Goal: Task Accomplishment & Management: Manage account settings

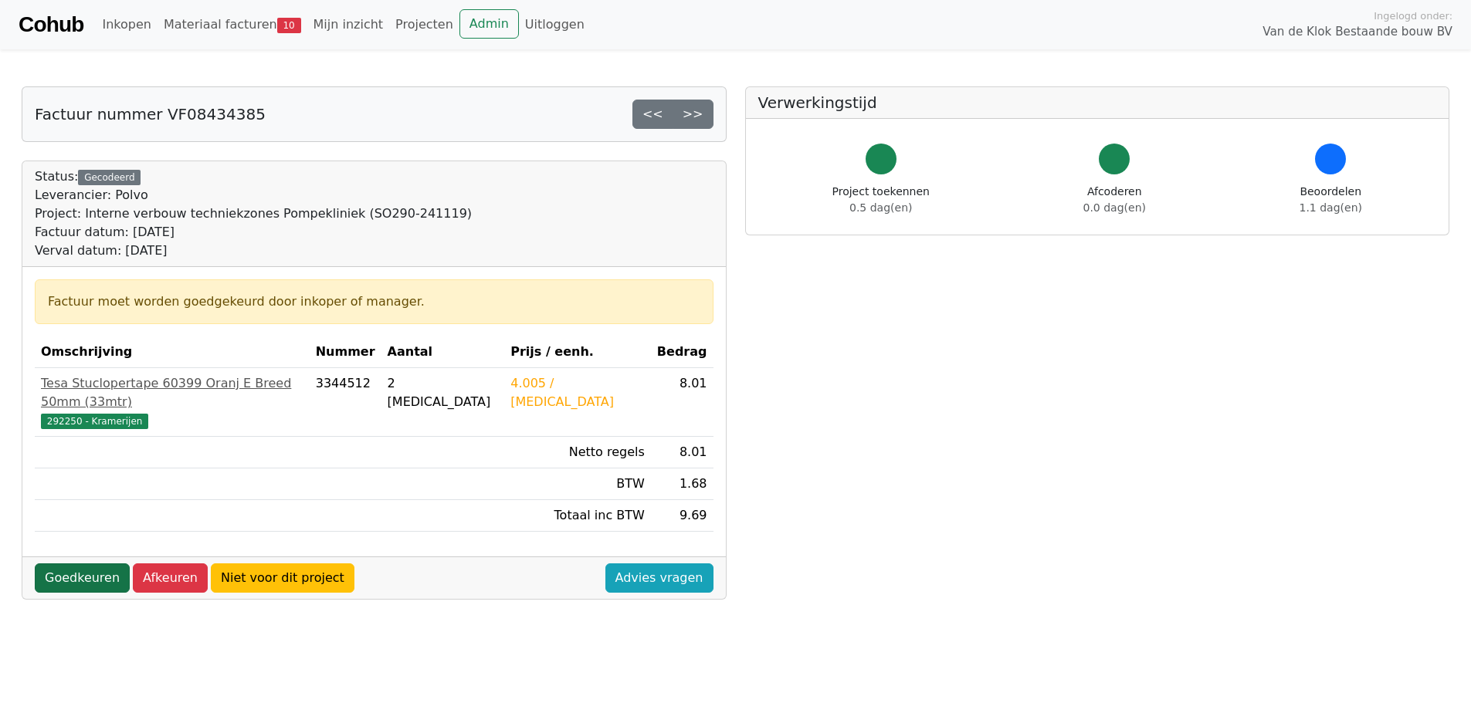
click at [77, 564] on link "Goedkeuren" at bounding box center [82, 578] width 95 height 29
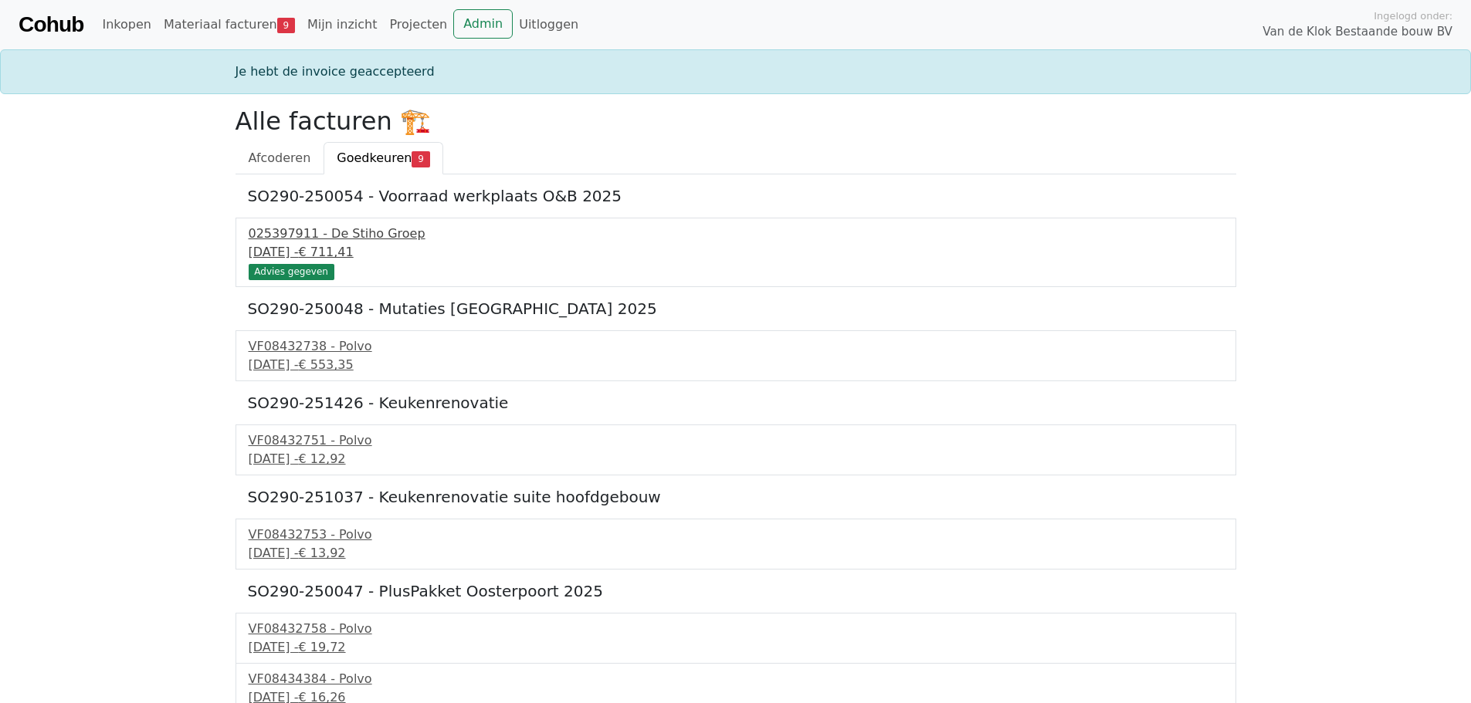
click at [335, 239] on div "025397911 - De Stiho Groep" at bounding box center [736, 234] width 975 height 19
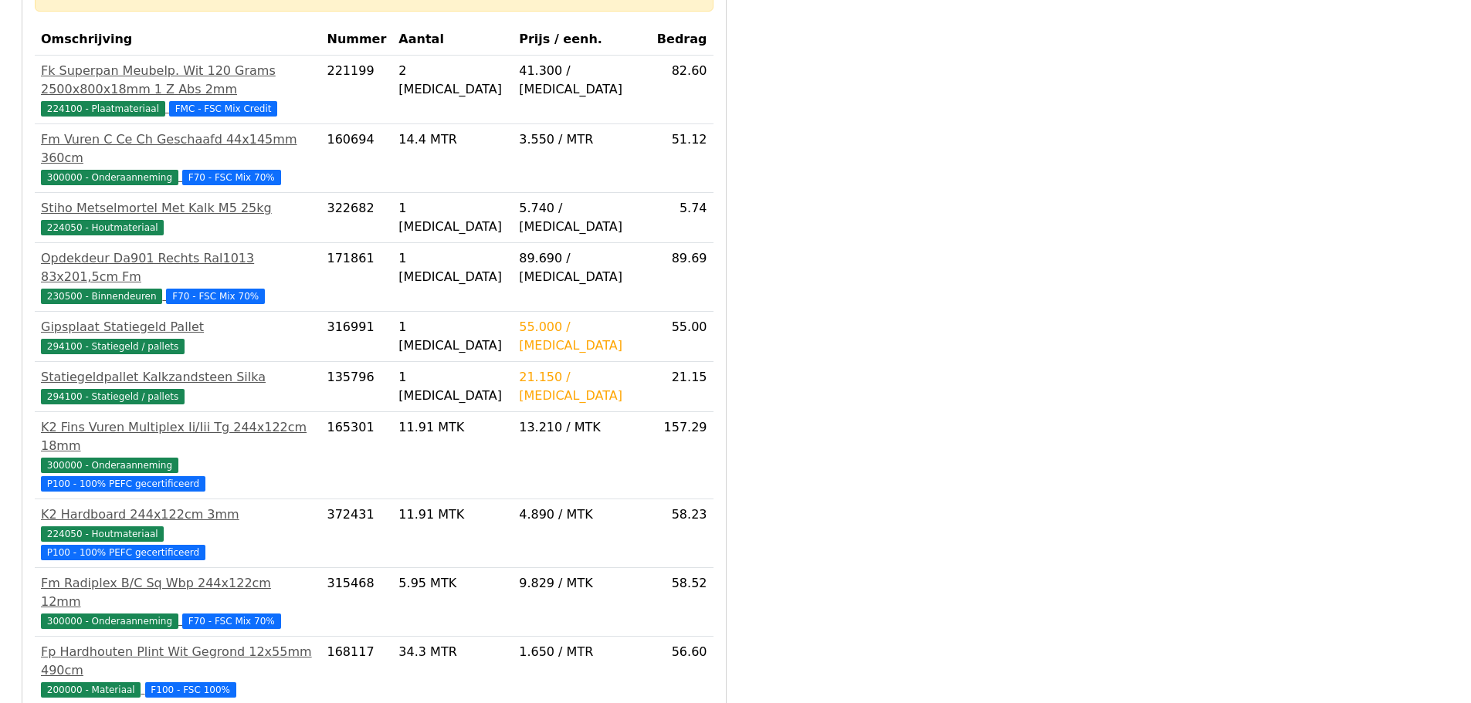
scroll to position [872, 0]
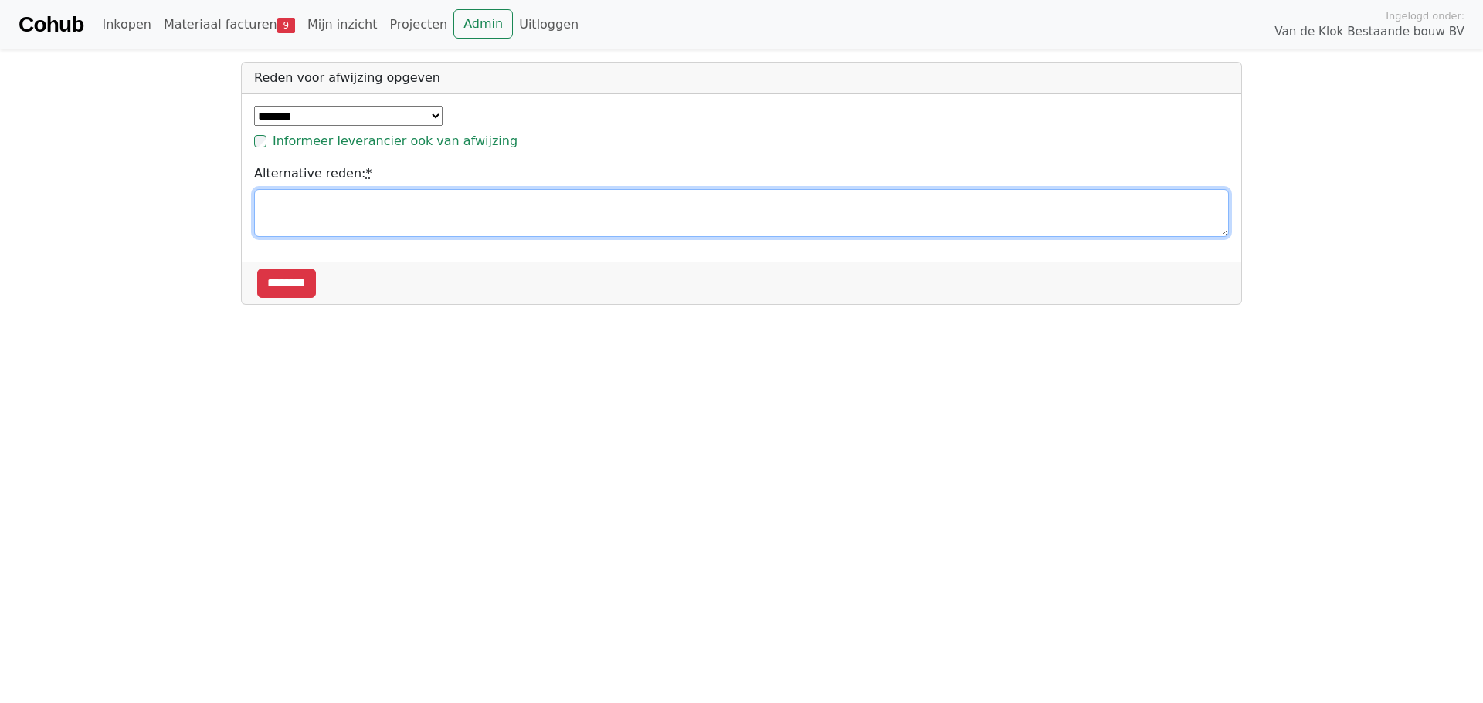
click at [326, 210] on textarea "Alternative reden: *" at bounding box center [741, 213] width 975 height 48
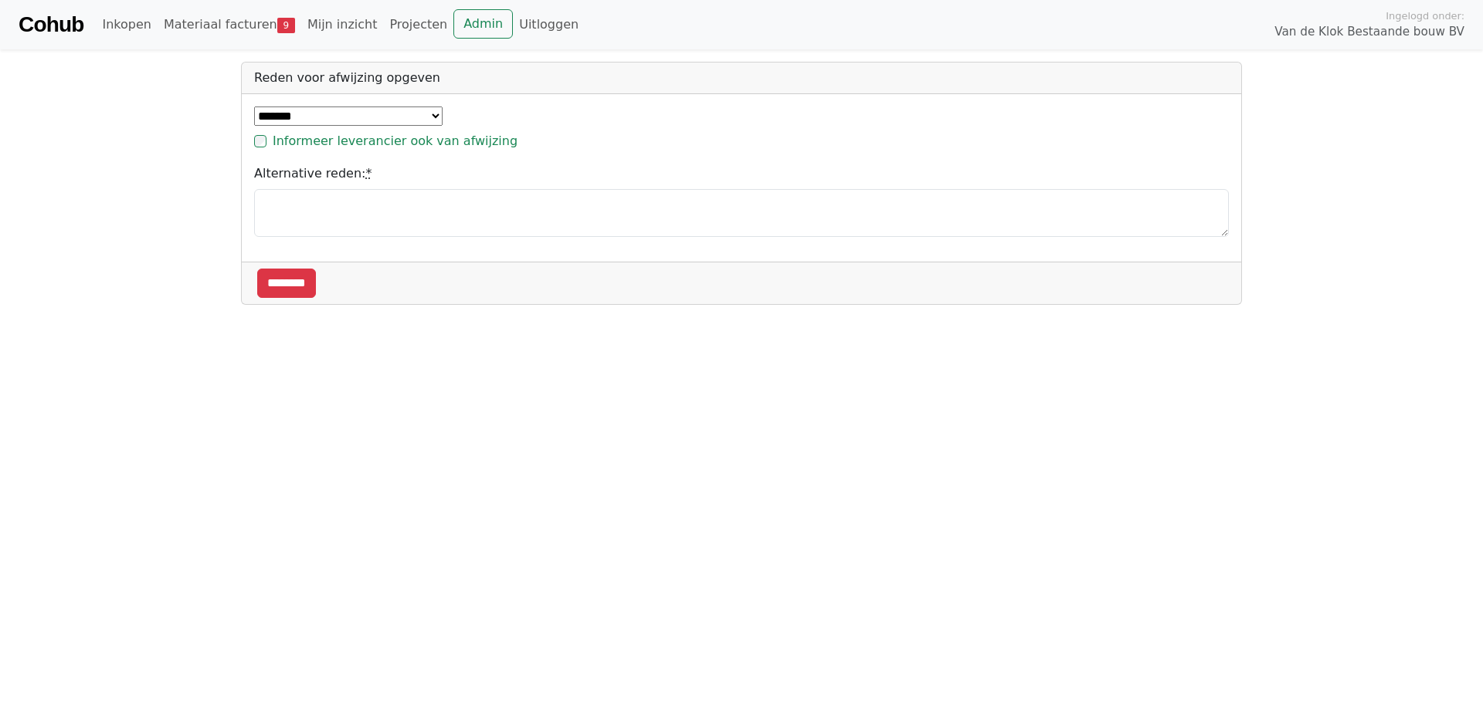
click at [399, 116] on select "**********" at bounding box center [348, 116] width 188 height 19
click at [254, 107] on select "**********" at bounding box center [348, 116] width 188 height 19
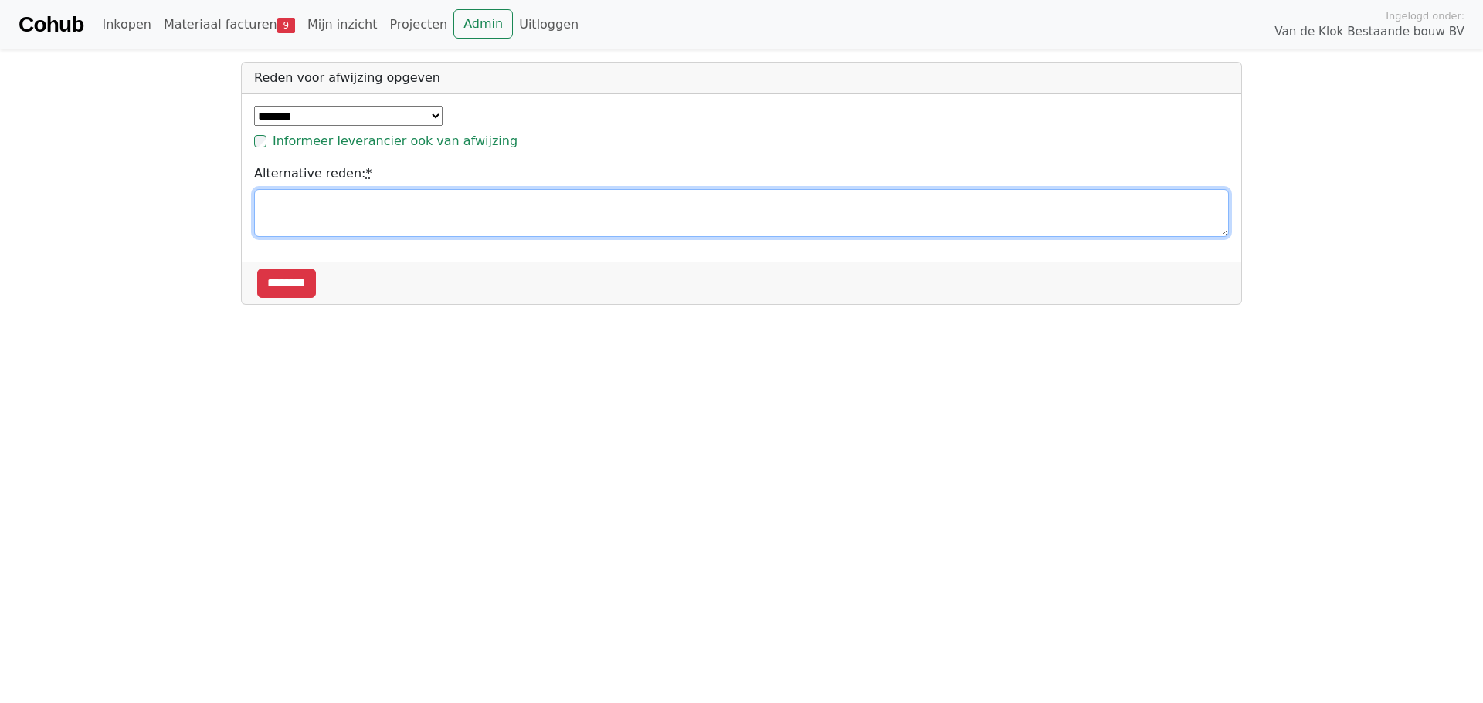
click at [314, 203] on textarea "Alternative reden: *" at bounding box center [741, 213] width 975 height 48
type textarea "*"
type textarea "**********"
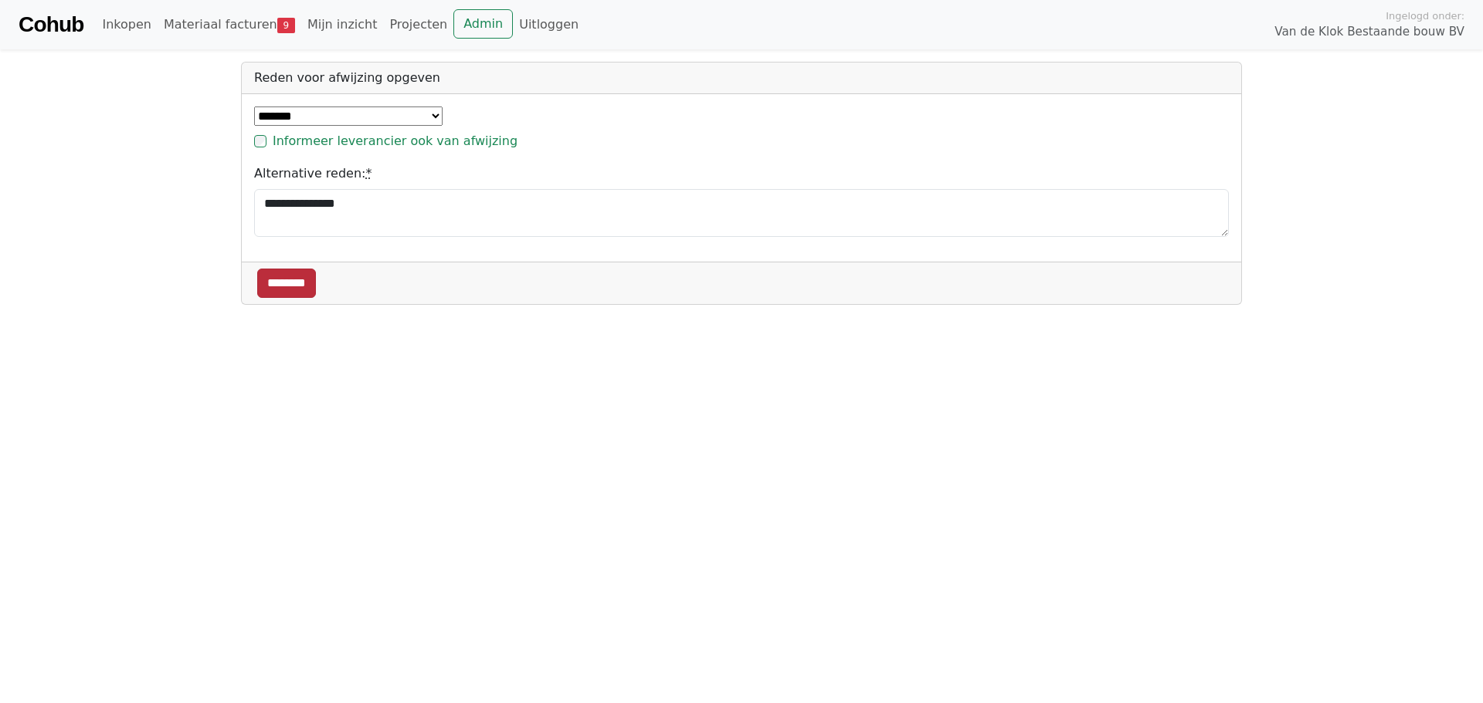
click at [283, 283] on input "********" at bounding box center [286, 283] width 59 height 29
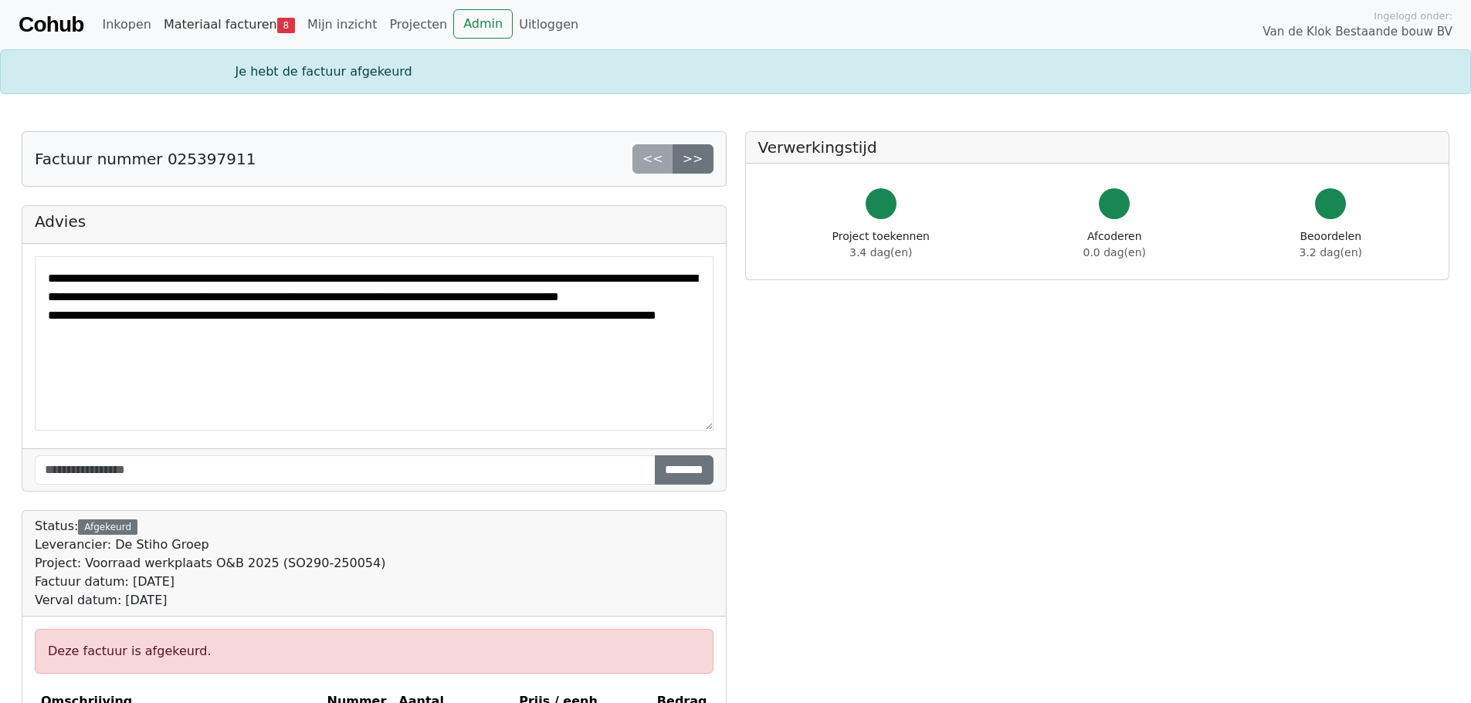
click at [229, 19] on link "Materiaal facturen 8" at bounding box center [230, 24] width 144 height 31
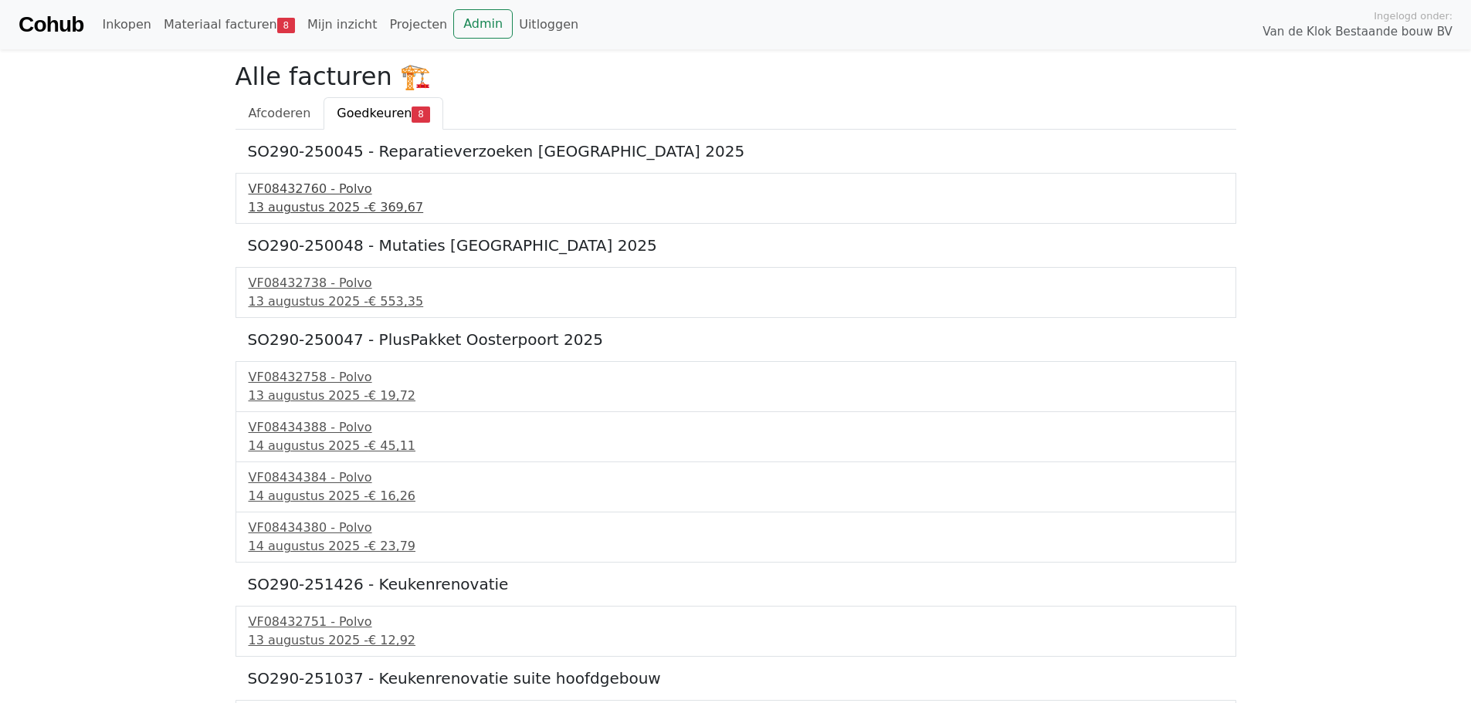
click at [307, 182] on div "VF08432760 - Polvo" at bounding box center [736, 189] width 975 height 19
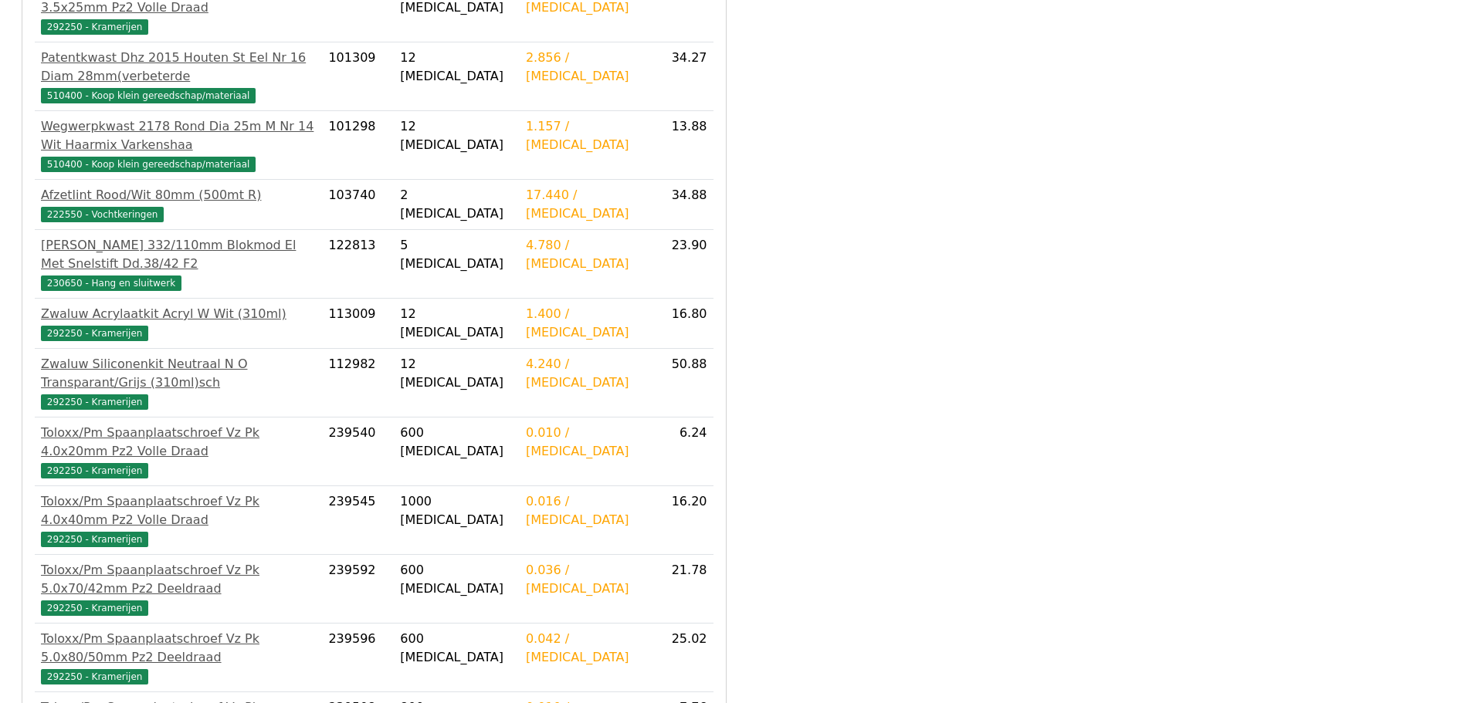
scroll to position [618, 0]
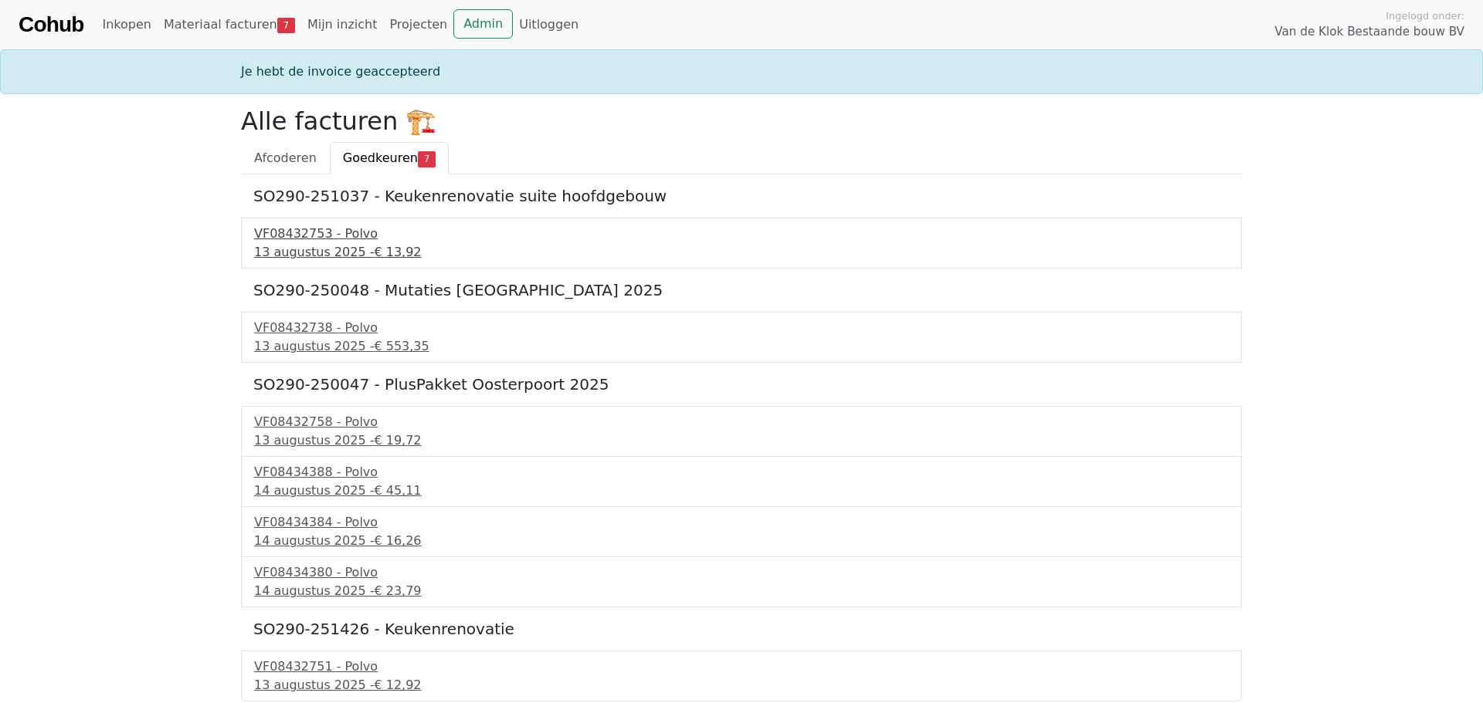
click at [306, 238] on div "VF08432753 - Polvo" at bounding box center [741, 234] width 975 height 19
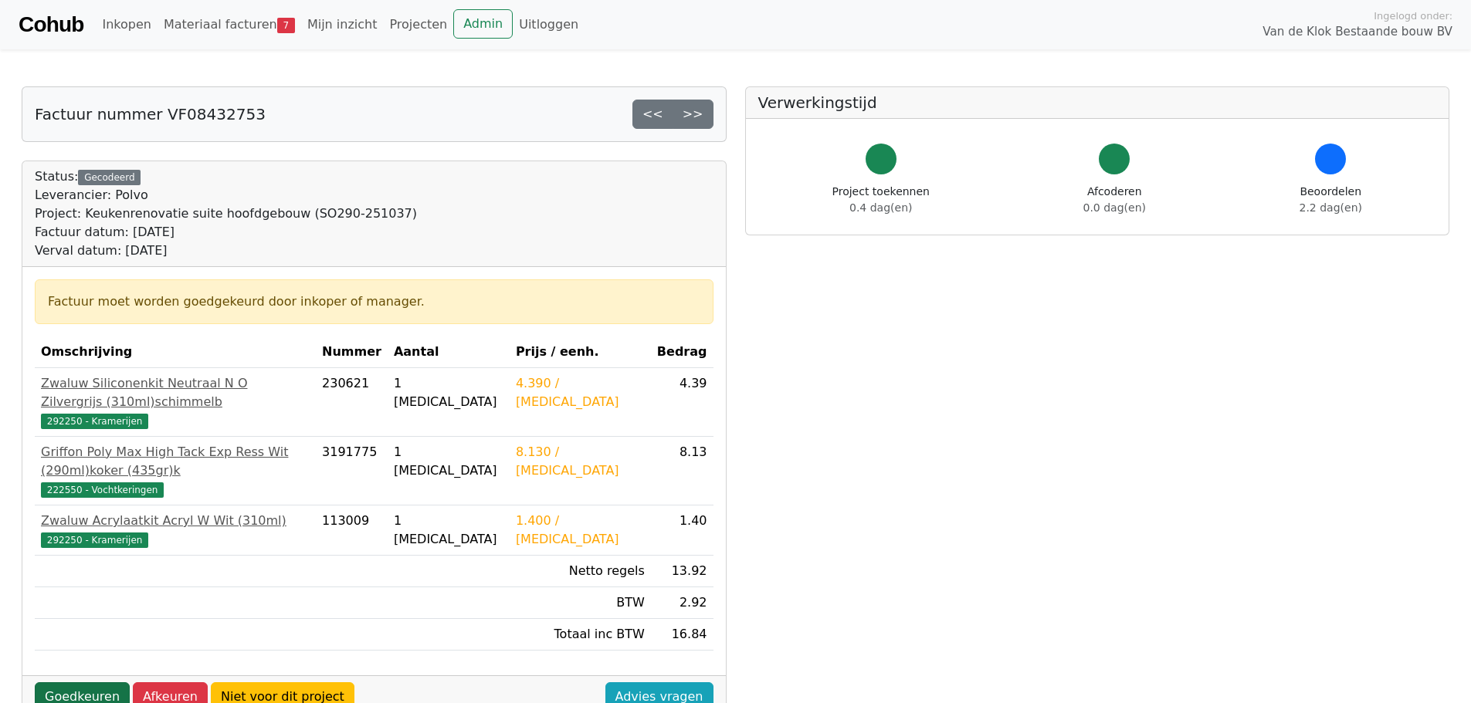
click at [70, 683] on link "Goedkeuren" at bounding box center [82, 697] width 95 height 29
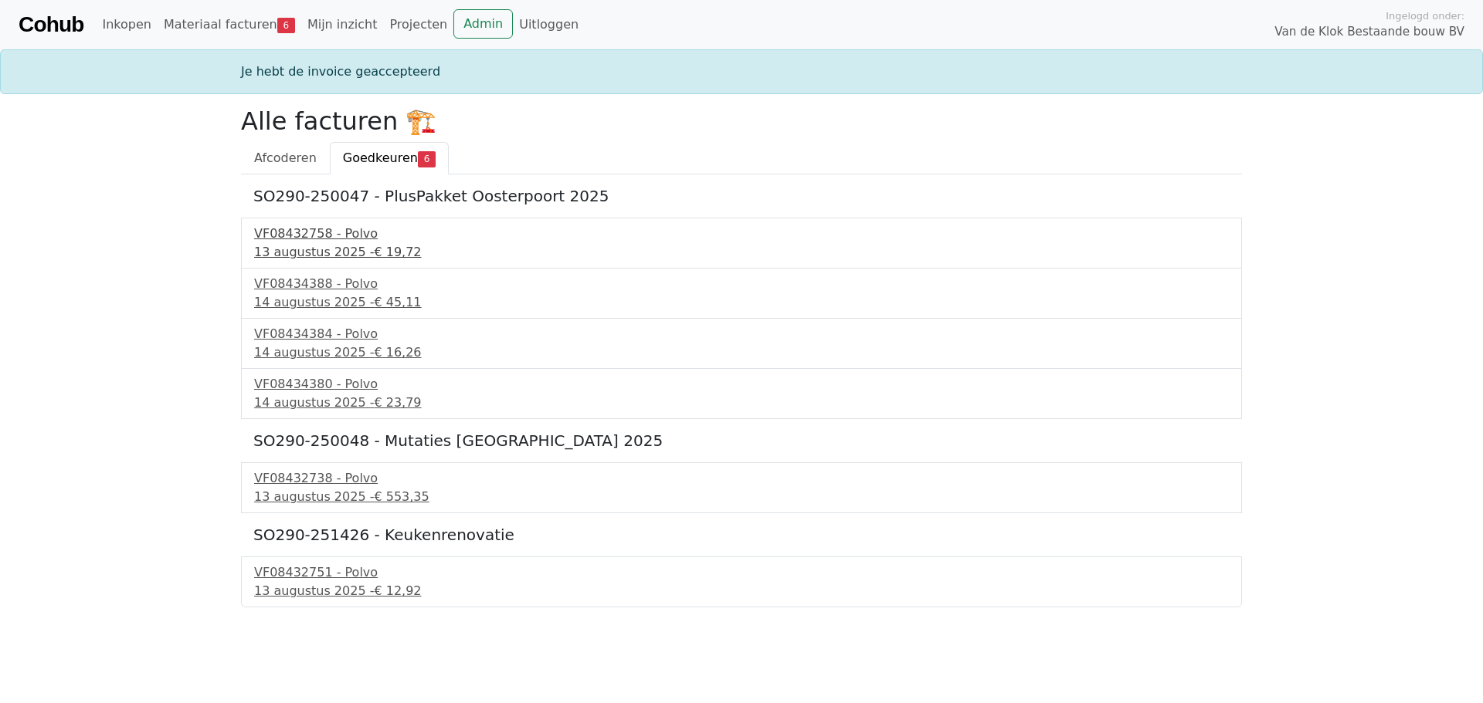
click at [307, 247] on div "[DATE] - € 19,72" at bounding box center [741, 252] width 975 height 19
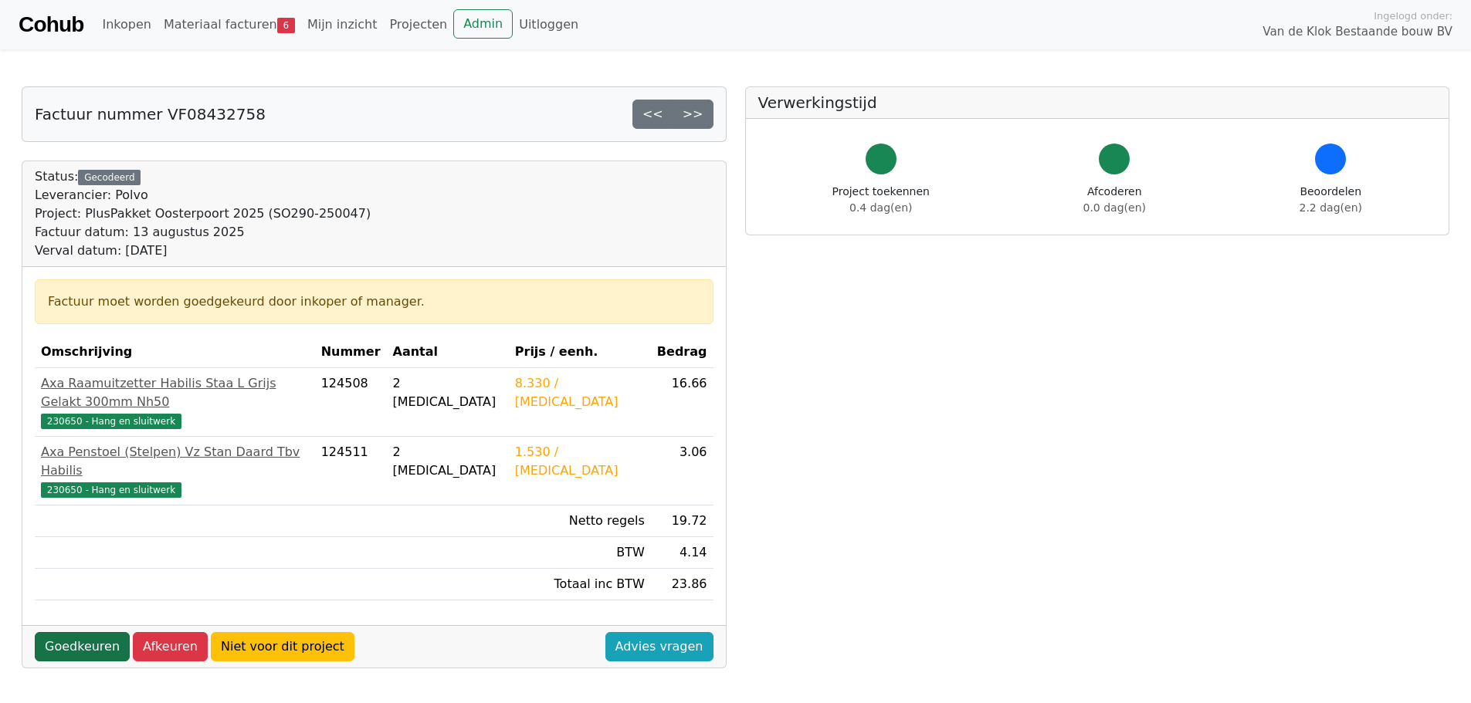
click at [61, 632] on link "Goedkeuren" at bounding box center [82, 646] width 95 height 29
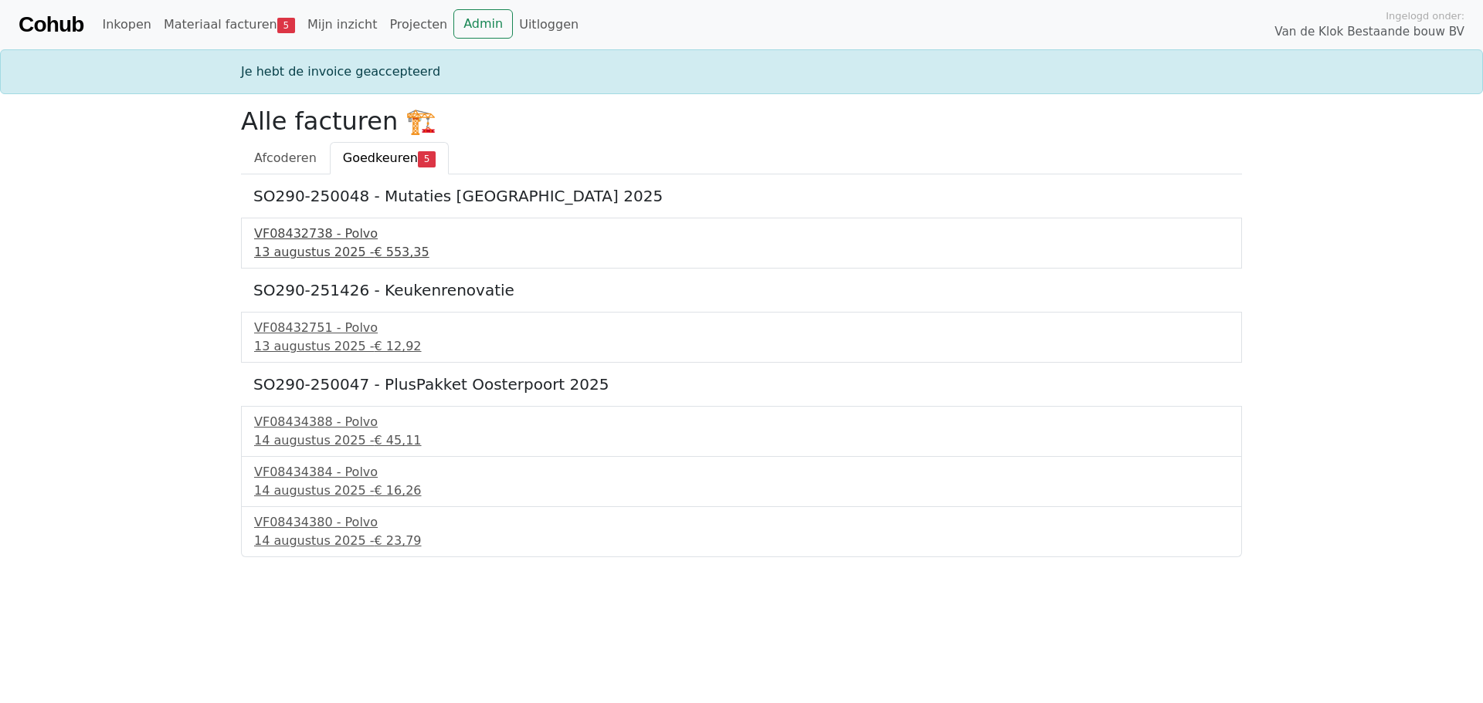
click at [303, 230] on div "VF08432738 - Polvo" at bounding box center [741, 234] width 975 height 19
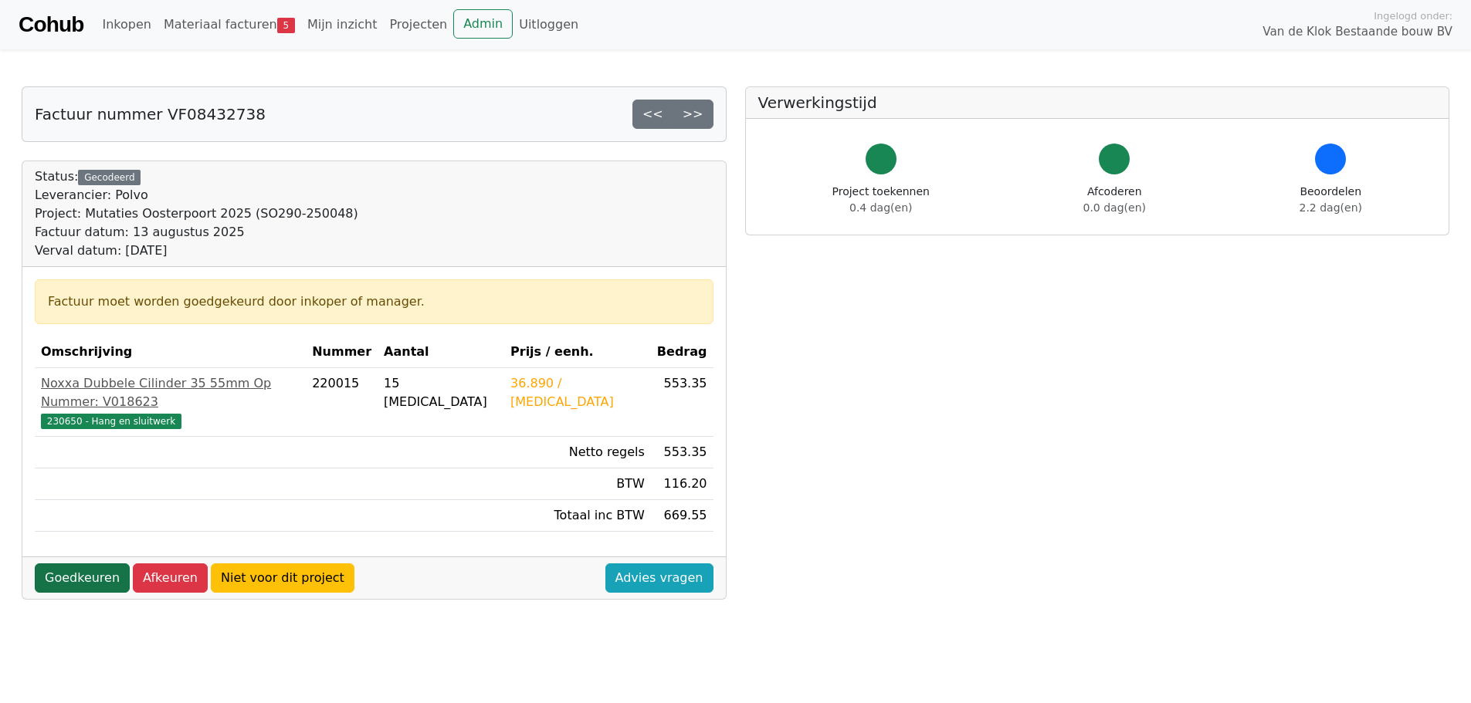
click at [70, 564] on link "Goedkeuren" at bounding box center [82, 578] width 95 height 29
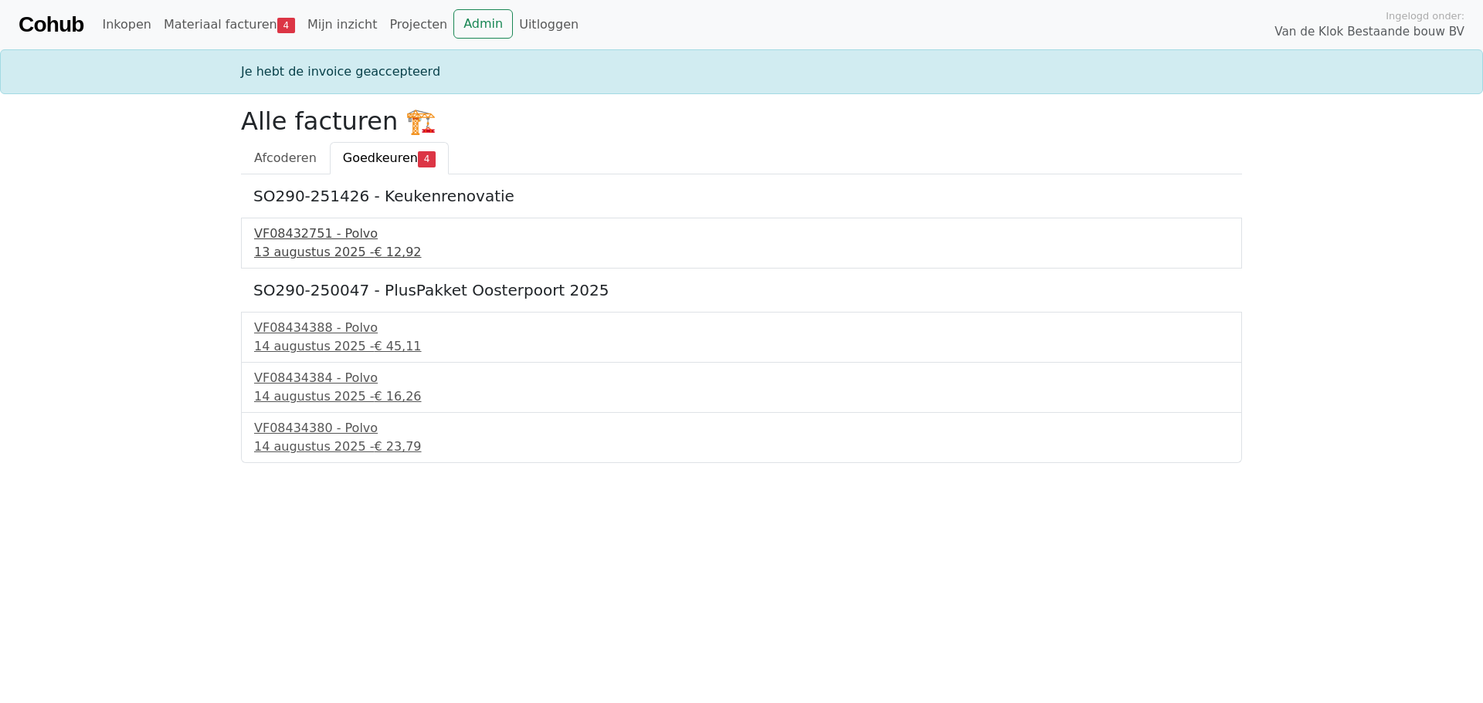
click at [319, 236] on div "VF08432751 - Polvo" at bounding box center [741, 234] width 975 height 19
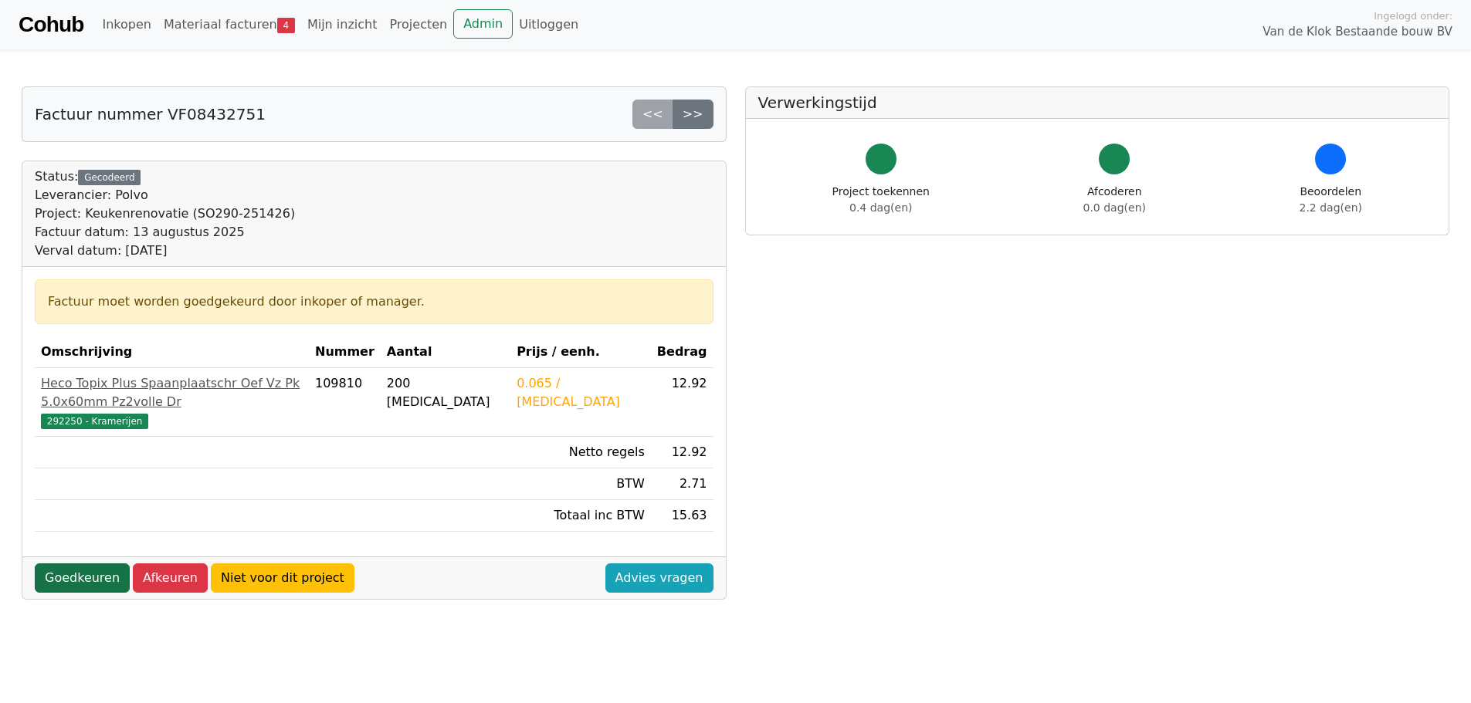
click at [80, 564] on link "Goedkeuren" at bounding box center [82, 578] width 95 height 29
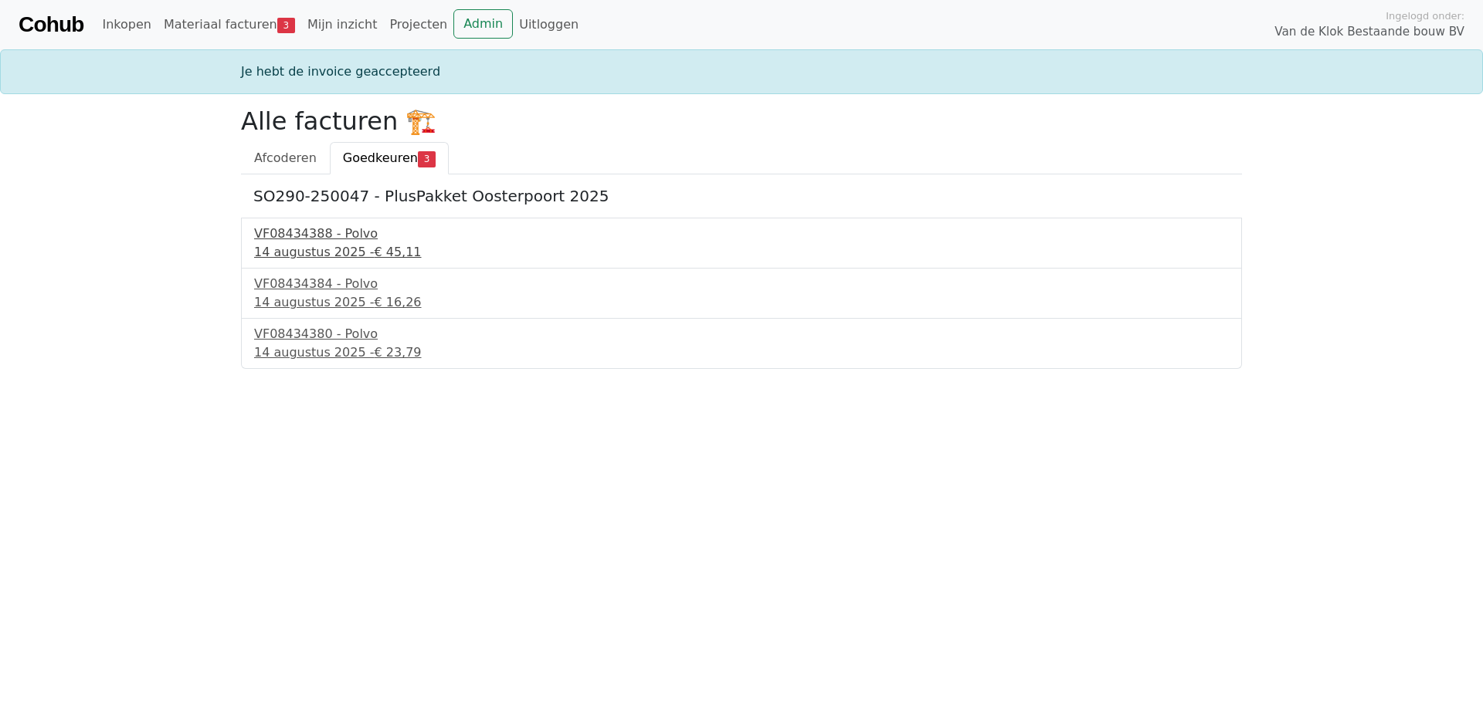
click at [303, 237] on div "VF08434388 - Polvo" at bounding box center [741, 234] width 975 height 19
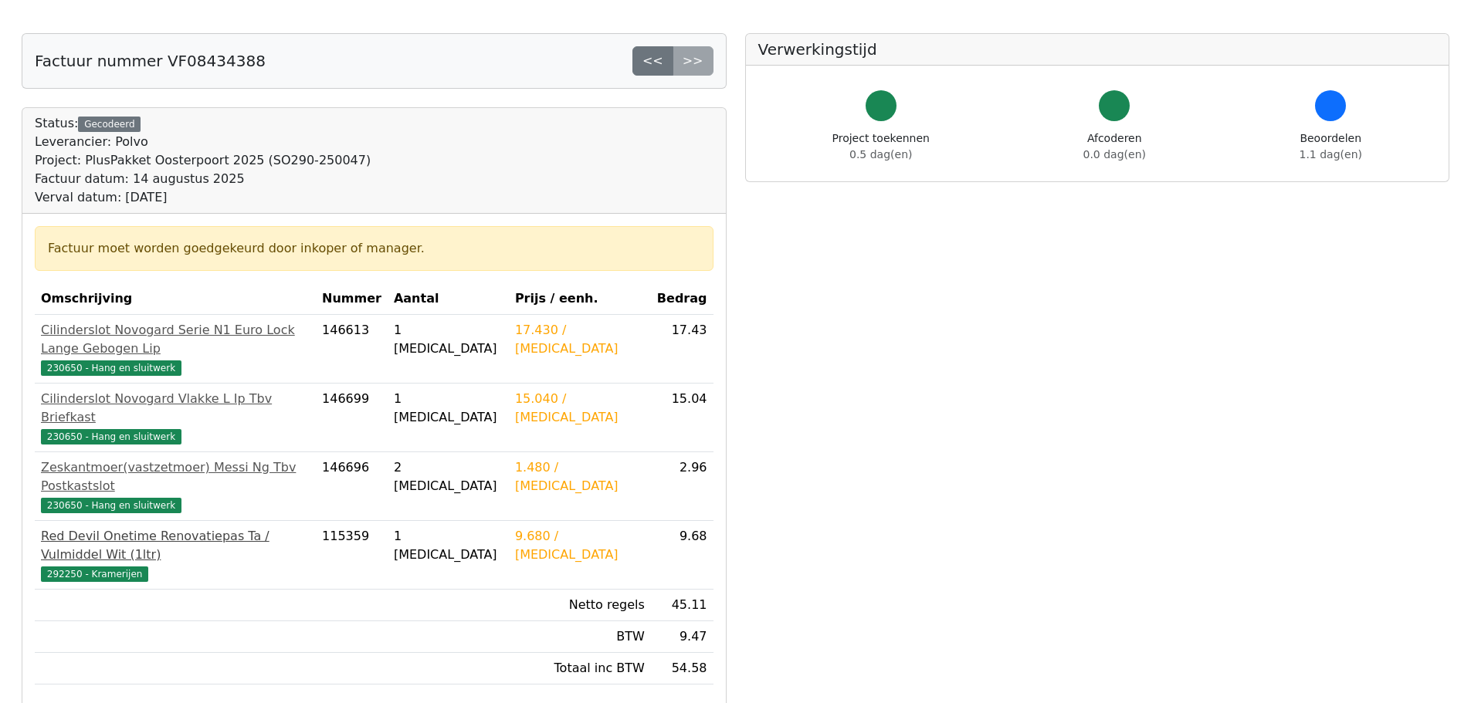
scroll to position [77, 0]
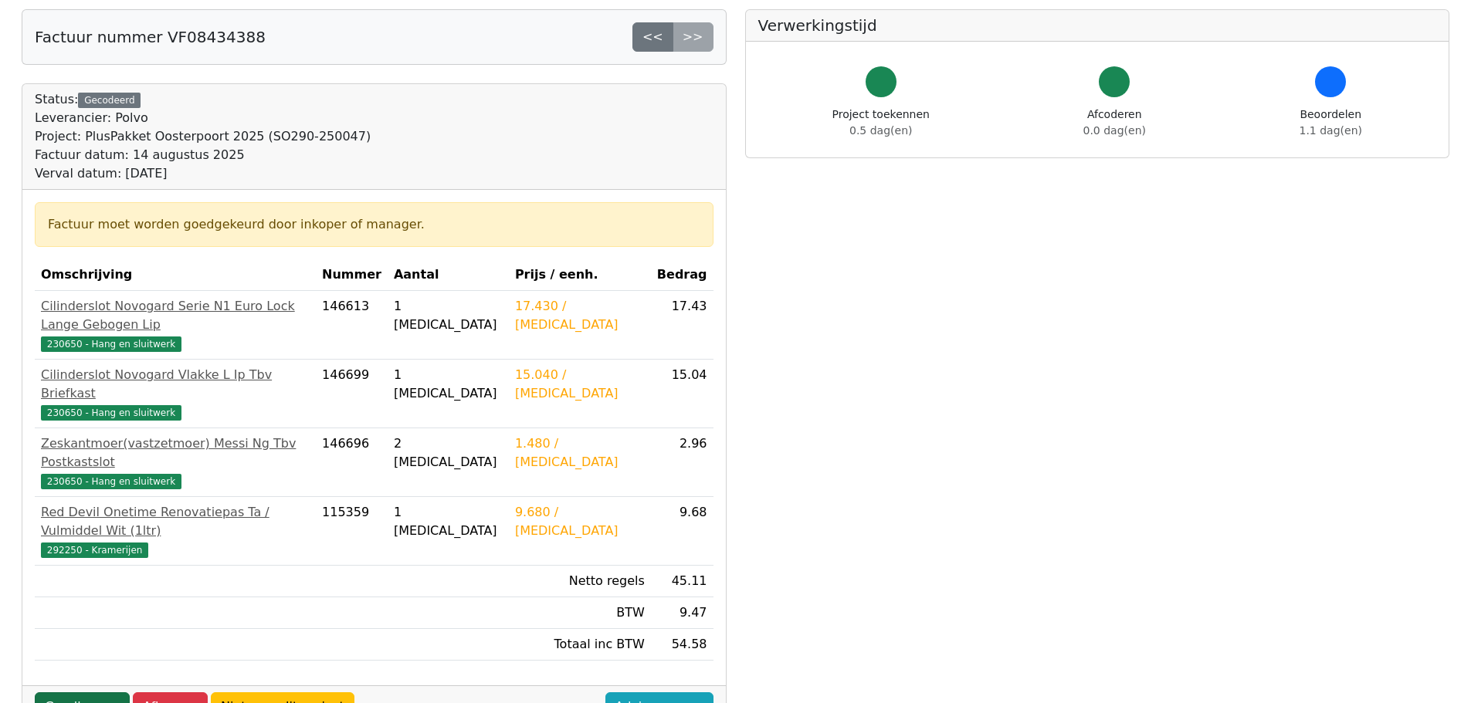
click at [54, 693] on link "Goedkeuren" at bounding box center [82, 707] width 95 height 29
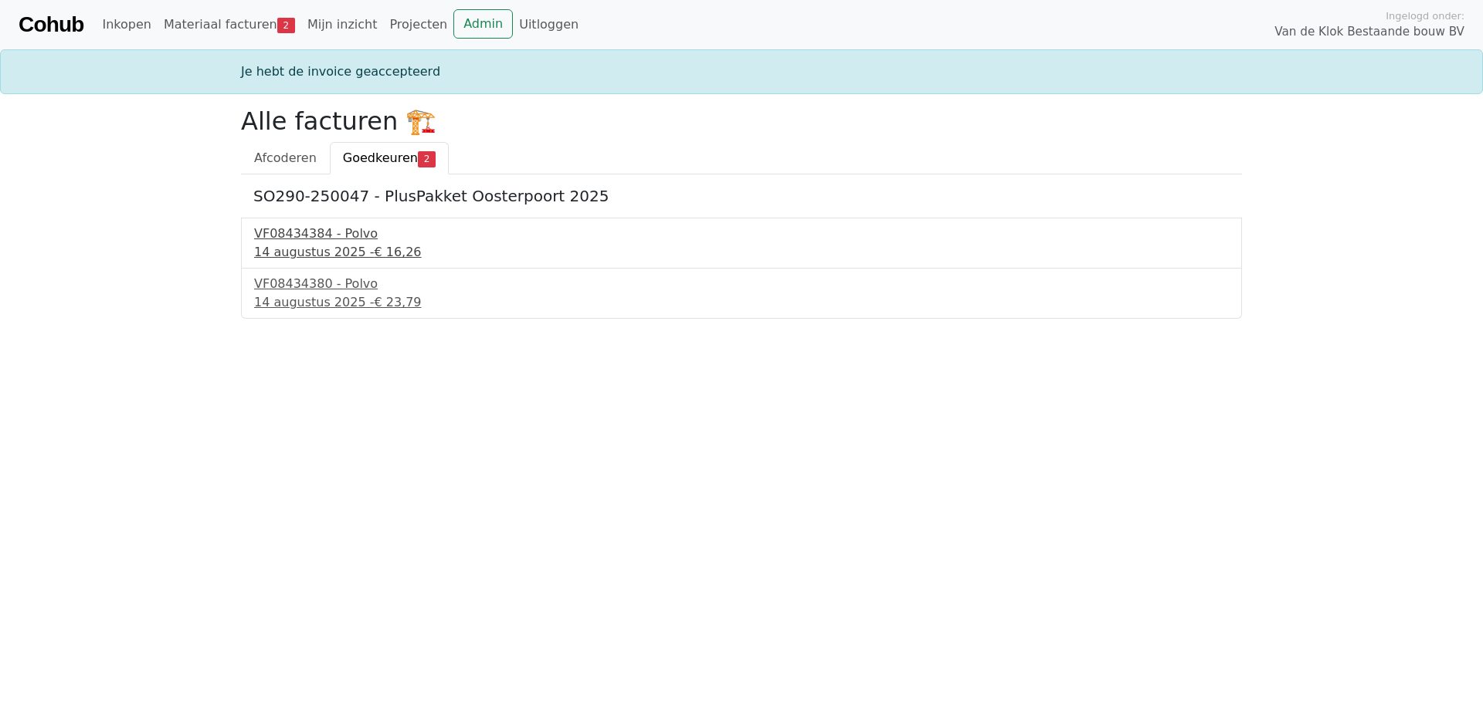
click at [310, 239] on div "VF08434384 - Polvo" at bounding box center [741, 234] width 975 height 19
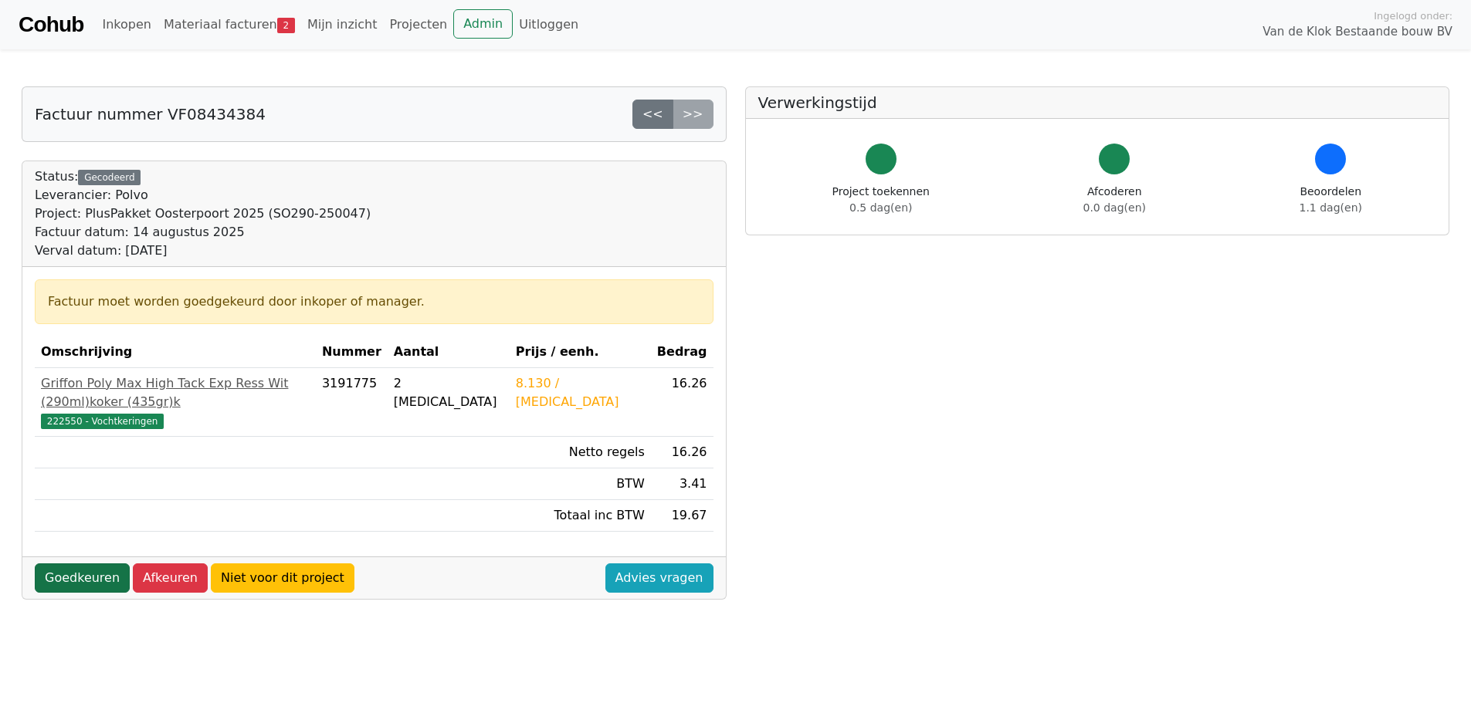
click at [107, 564] on link "Goedkeuren" at bounding box center [82, 578] width 95 height 29
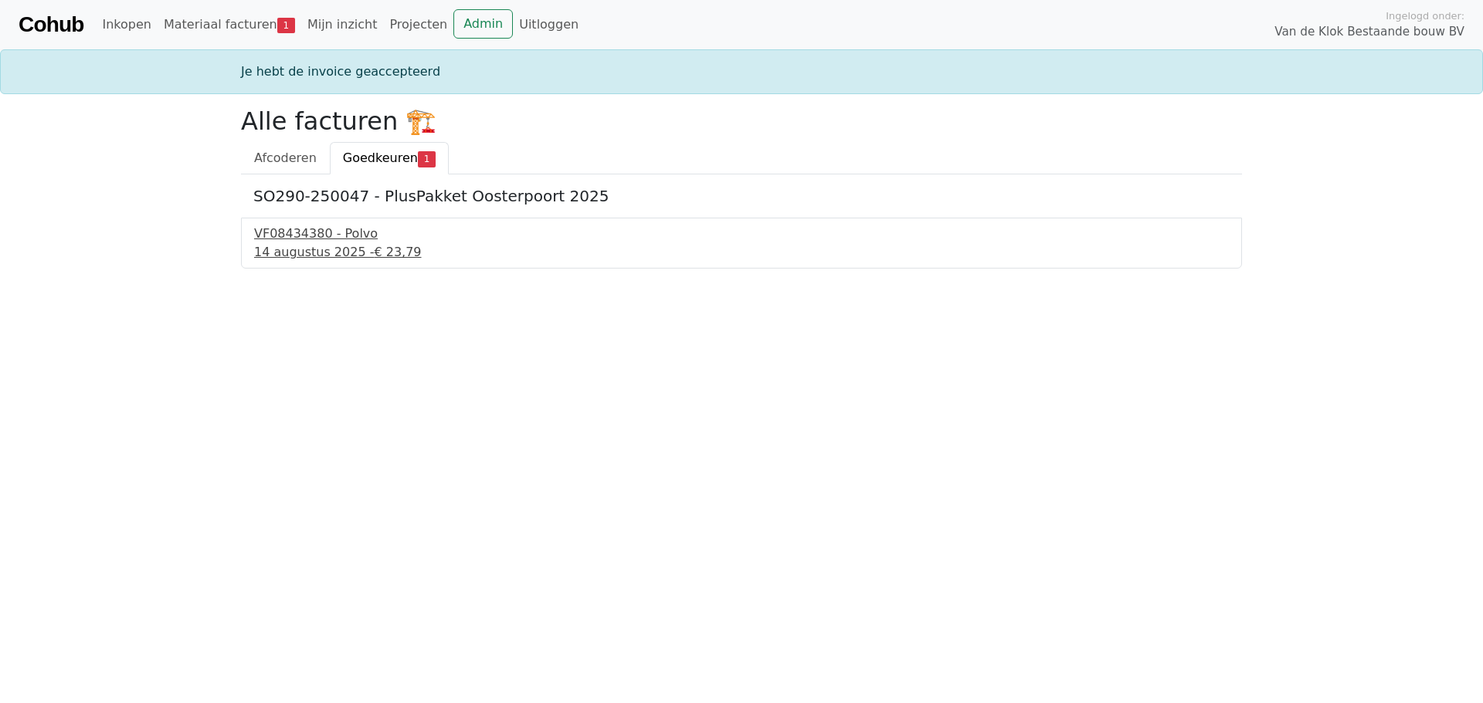
click at [304, 250] on div "14 augustus 2025 - € 23,79" at bounding box center [741, 252] width 975 height 19
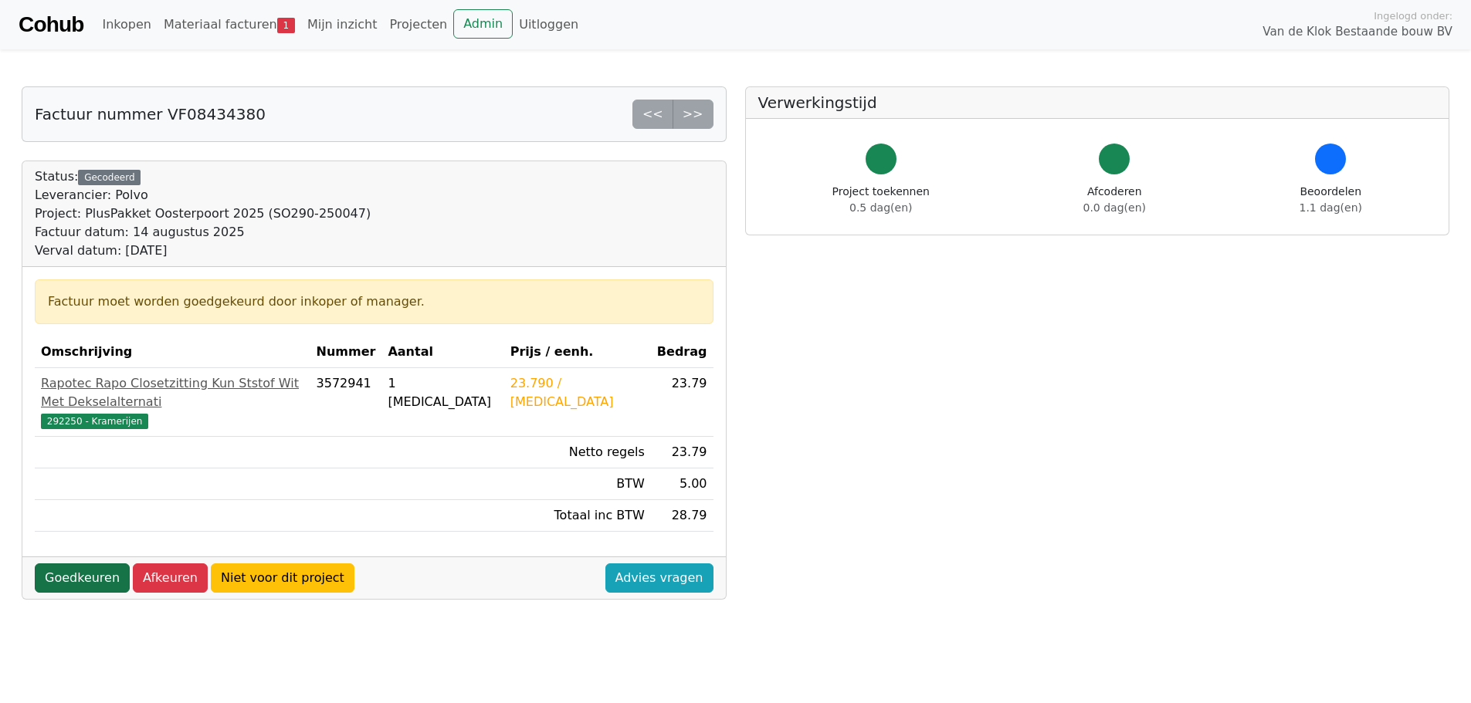
click at [80, 564] on link "Goedkeuren" at bounding box center [82, 578] width 95 height 29
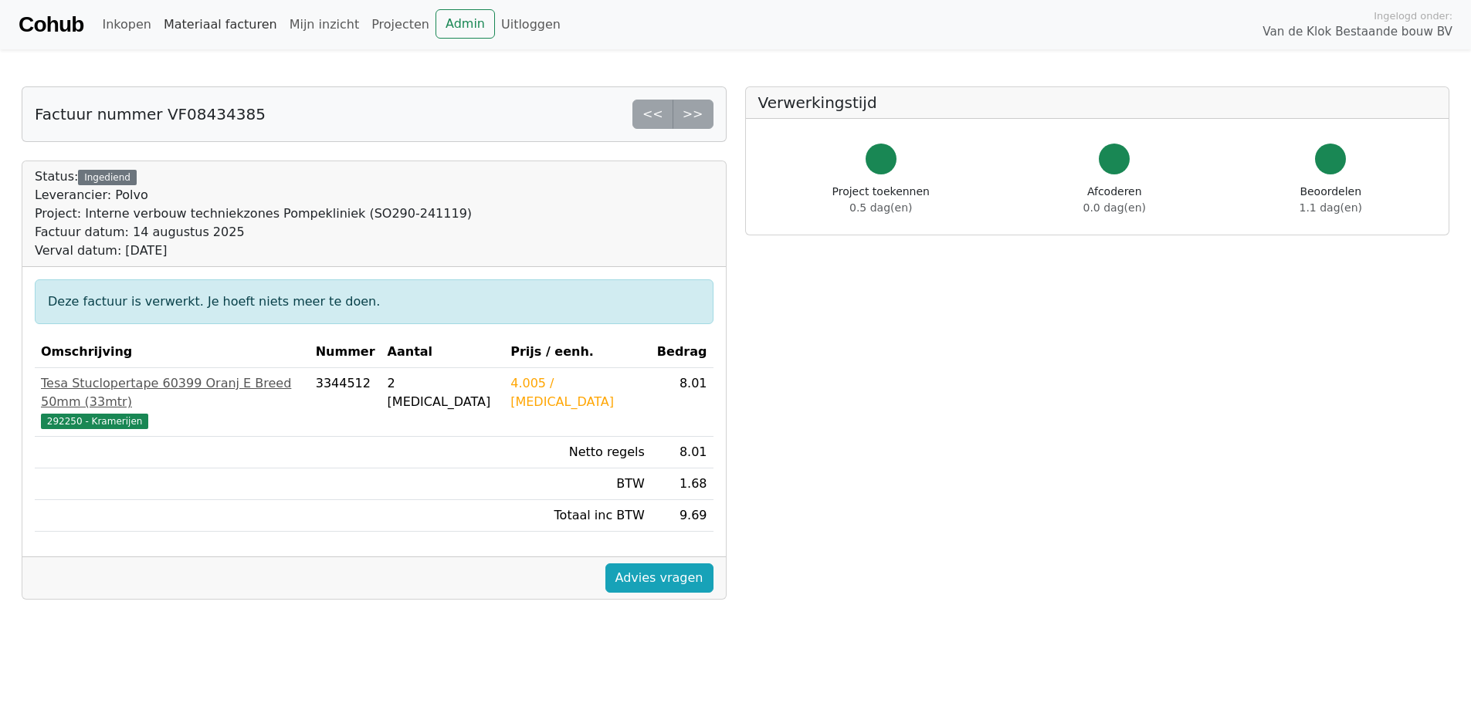
click at [205, 29] on link "Materiaal facturen" at bounding box center [221, 24] width 126 height 31
